Goal: Task Accomplishment & Management: Manage account settings

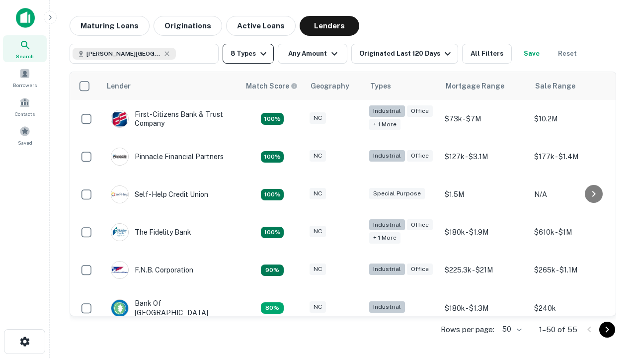
click at [248, 54] on button "8 Types" at bounding box center [248, 54] width 51 height 20
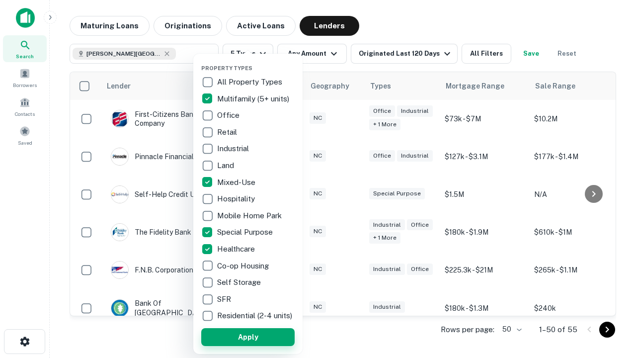
click at [248, 336] on button "Apply" at bounding box center [247, 337] width 93 height 18
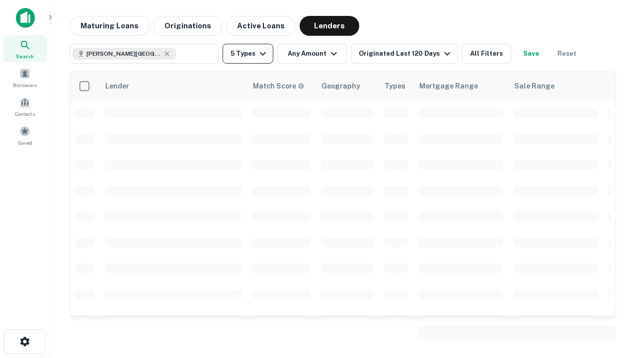
click at [248, 54] on button "5 Types" at bounding box center [248, 54] width 51 height 20
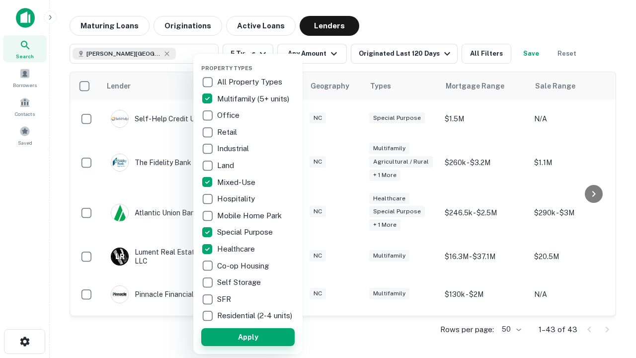
click at [266, 336] on button "Apply" at bounding box center [247, 337] width 93 height 18
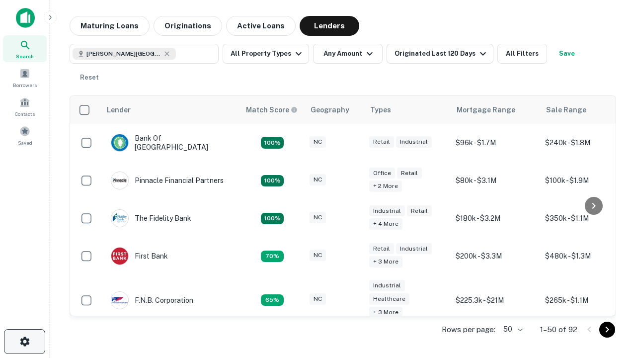
click at [24, 341] on icon "button" at bounding box center [25, 341] width 12 height 12
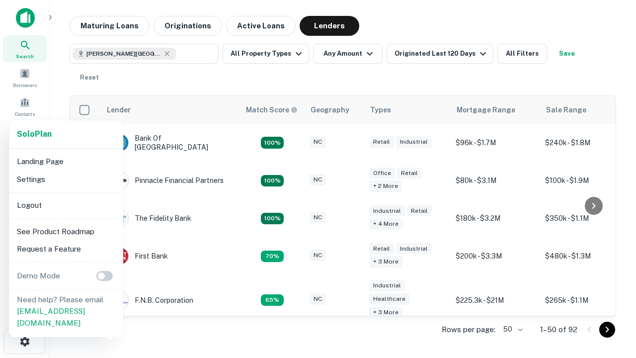
click at [66, 205] on li "Logout" at bounding box center [66, 205] width 106 height 18
